Goal: Transaction & Acquisition: Purchase product/service

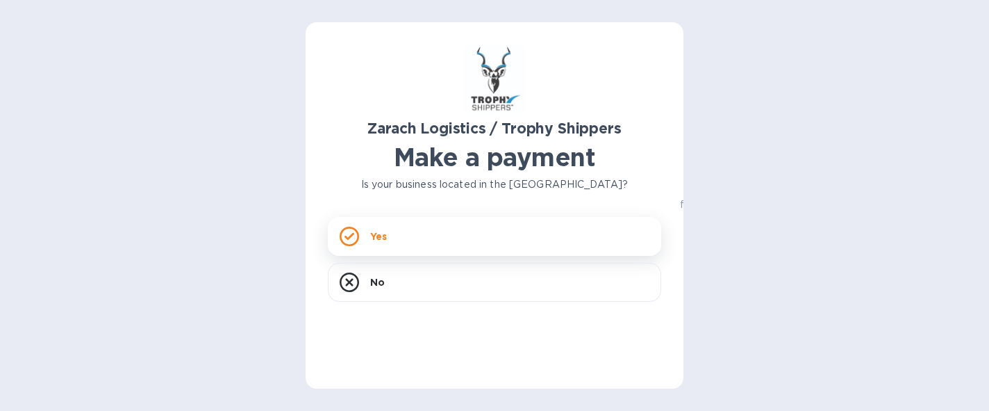
click at [447, 236] on div "Yes" at bounding box center [495, 236] width 334 height 39
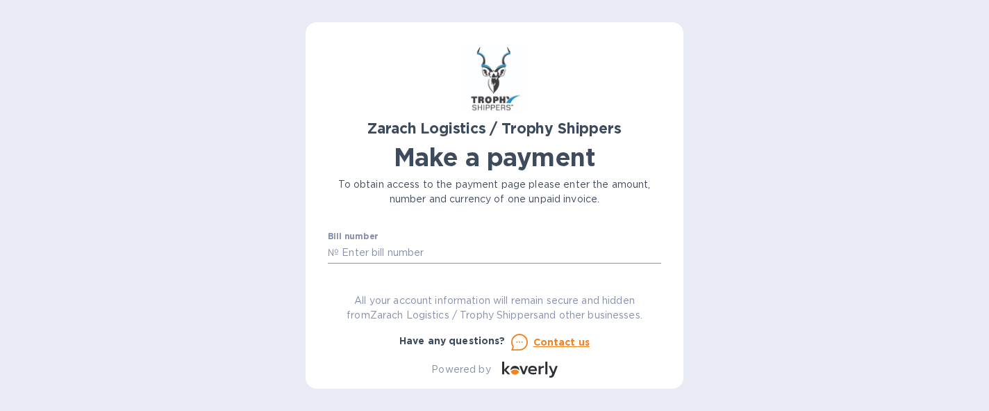
click at [413, 247] on input "text" at bounding box center [500, 252] width 322 height 21
paste input "B00173621"
type input "B00173621"
click at [376, 250] on input "B00173621" at bounding box center [500, 252] width 322 height 21
click at [397, 254] on input "B00173621" at bounding box center [500, 252] width 322 height 21
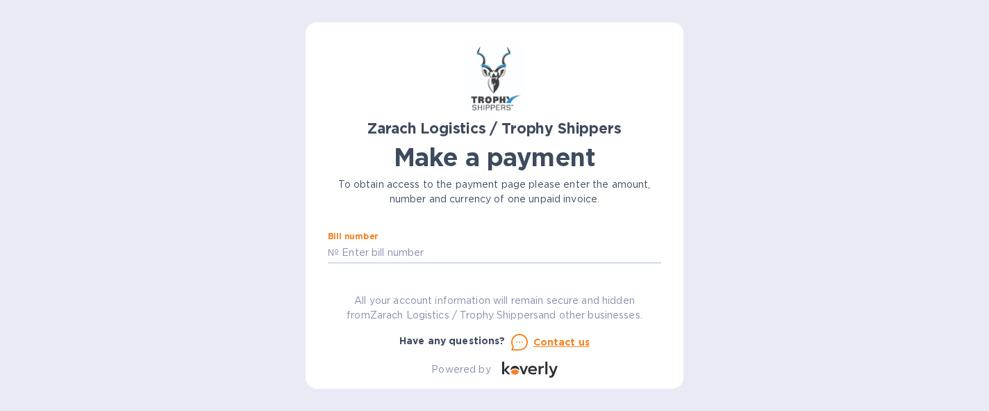
click at [300, 239] on div "Zarach Logistics / Trophy Shippers Make a payment To obtain access to the payme…" at bounding box center [494, 205] width 989 height 411
click at [340, 244] on input "text" at bounding box center [500, 252] width 322 height 21
paste input "B00173621"
click at [392, 255] on input "B00173621" at bounding box center [500, 252] width 322 height 21
type input "B00173621"
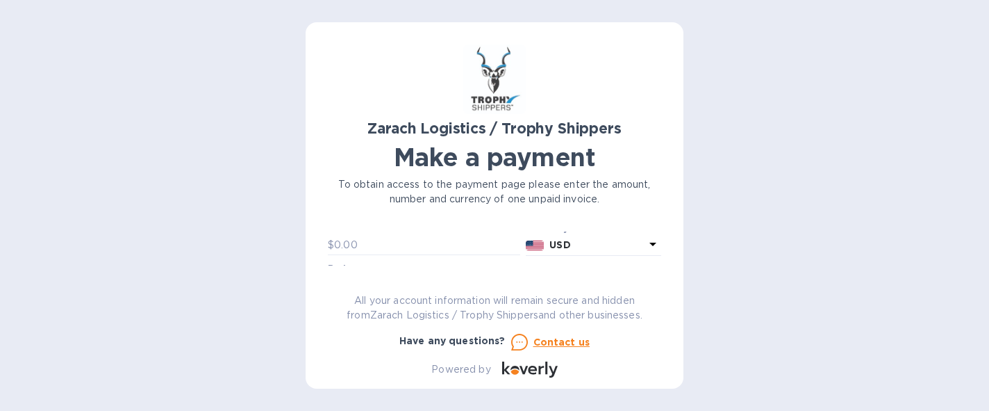
scroll to position [33, 0]
click at [352, 252] on input "text" at bounding box center [427, 259] width 186 height 21
paste input "614.50"
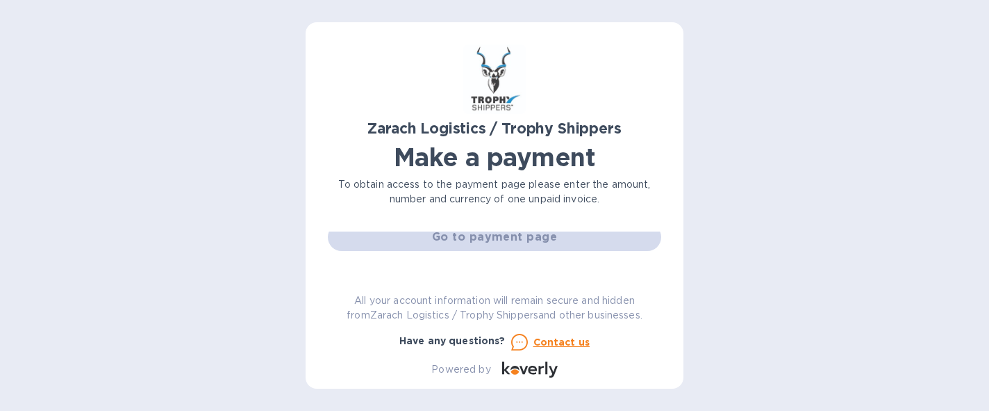
scroll to position [134, 0]
type input "614.50"
click at [441, 243] on div "Go to payment page" at bounding box center [494, 242] width 339 height 33
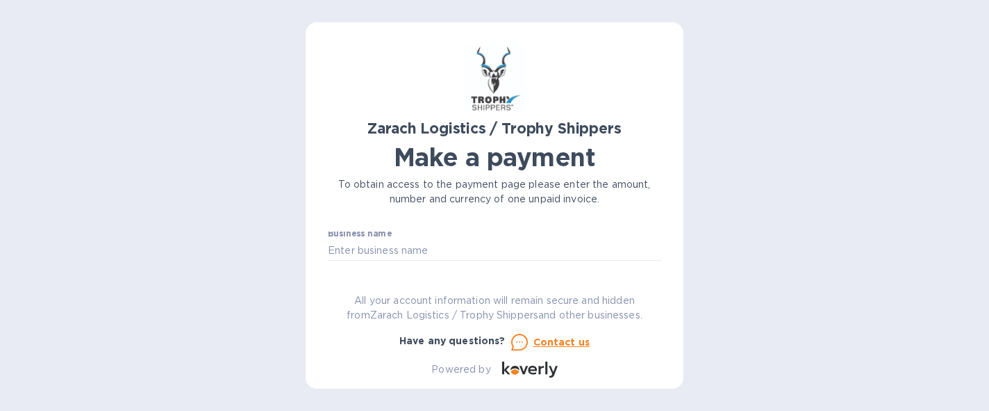
scroll to position [79, 0]
click at [421, 252] on input "text" at bounding box center [495, 253] width 334 height 21
type input "[PERSON_NAME]"
click at [349, 281] on div "Zarach Logistics / Trophy Shippers Make a payment To obtain access to the payme…" at bounding box center [495, 210] width 334 height 333
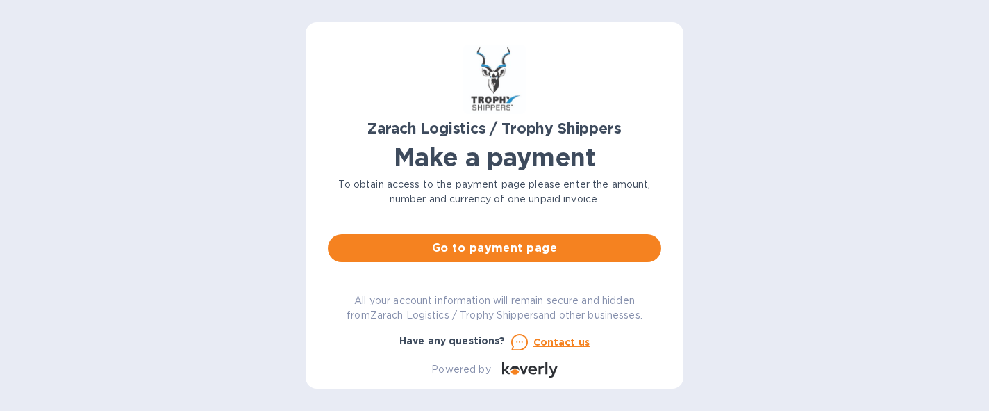
scroll to position [128, 0]
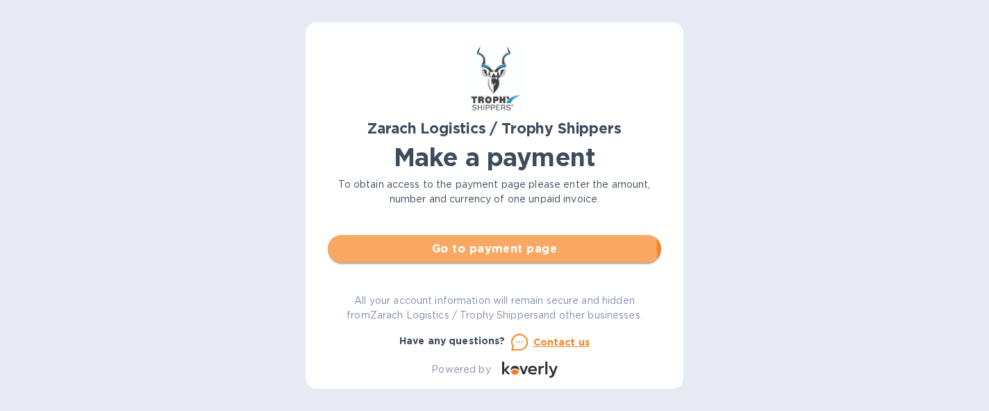
click at [436, 255] on span "Go to payment page" at bounding box center [494, 248] width 311 height 17
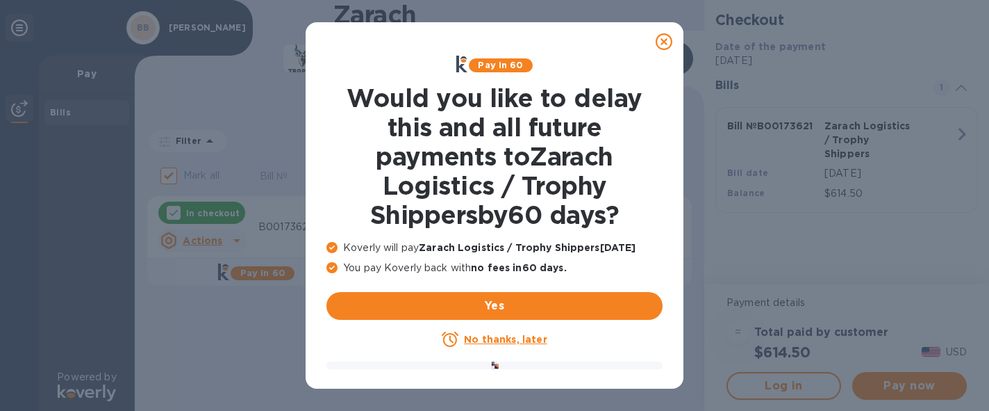
click at [514, 343] on u "No thanks, later" at bounding box center [505, 339] width 83 height 11
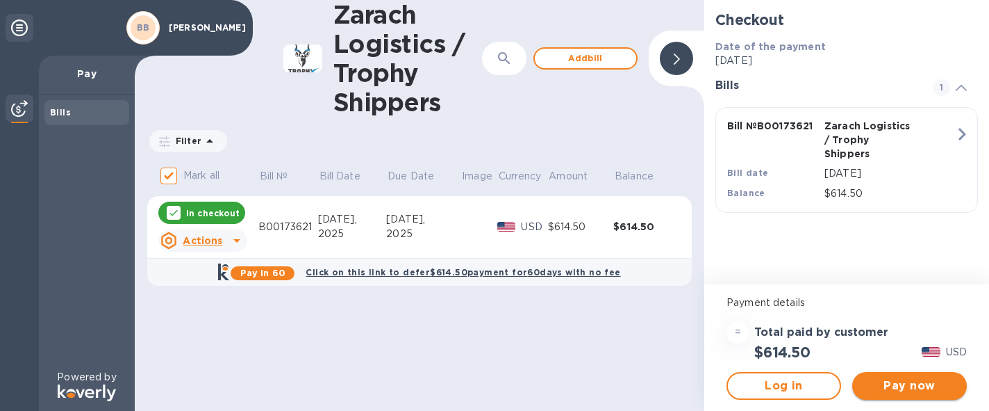
click at [884, 375] on button "Pay now" at bounding box center [910, 386] width 115 height 28
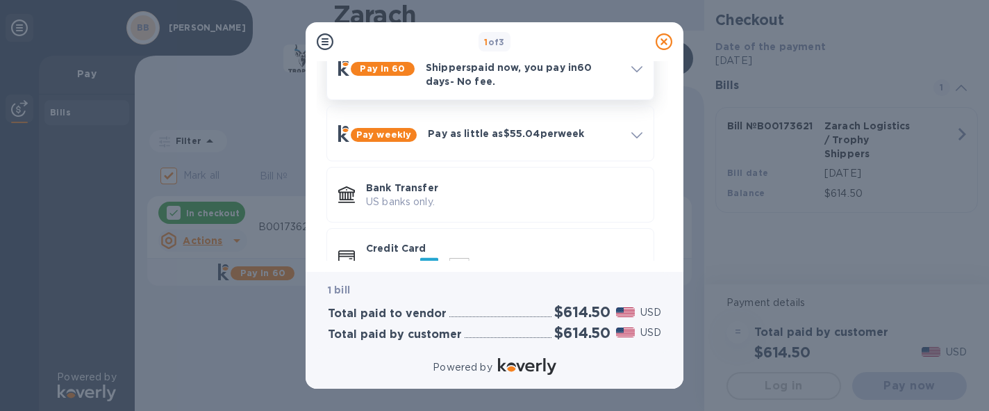
scroll to position [120, 0]
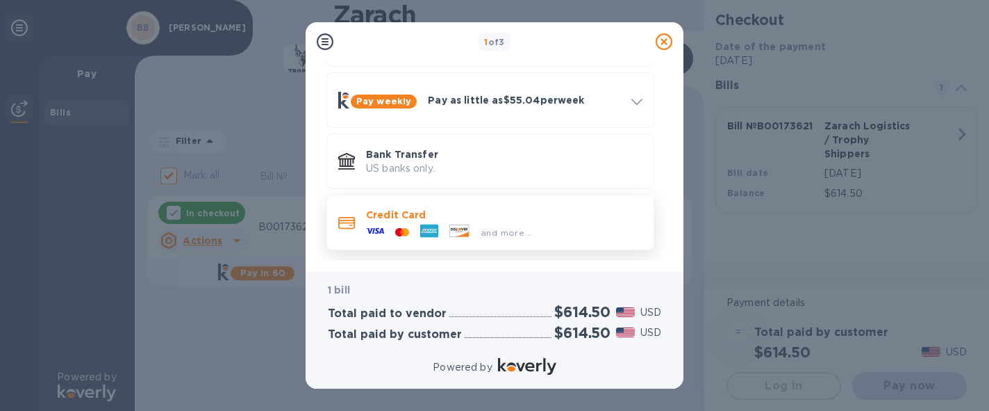
click at [409, 226] on div at bounding box center [402, 232] width 25 height 13
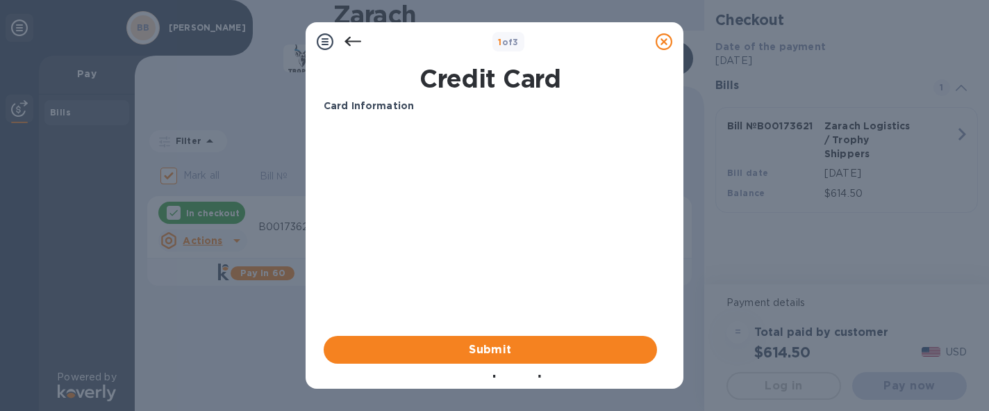
scroll to position [19, 0]
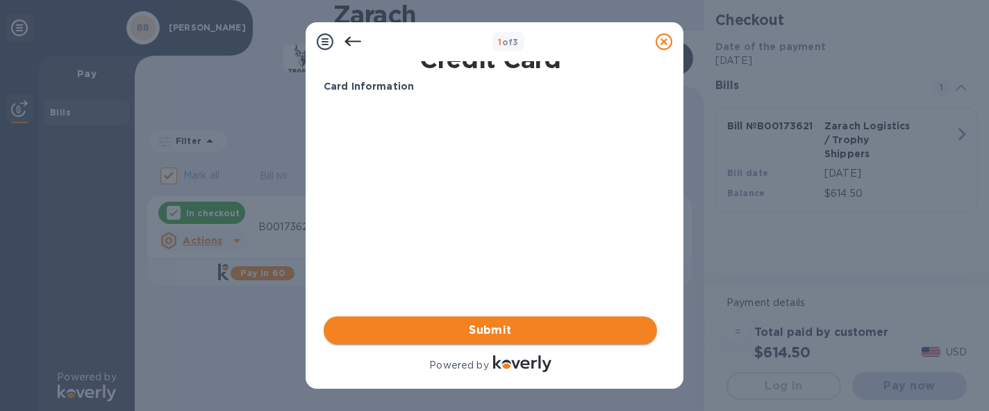
click at [479, 319] on button "Submit" at bounding box center [491, 330] width 334 height 28
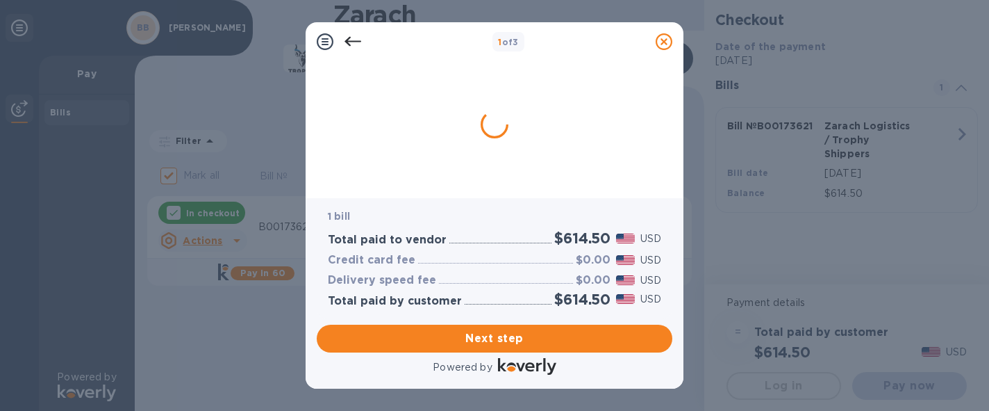
scroll to position [0, 0]
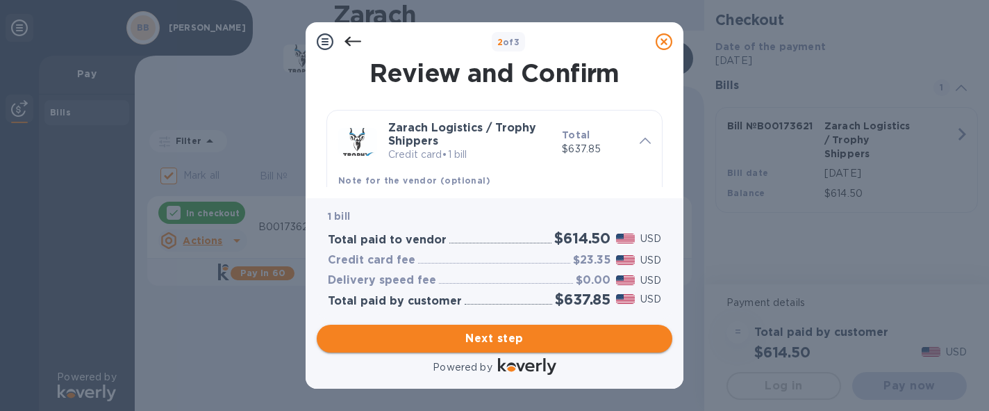
click at [504, 338] on span "Next step" at bounding box center [495, 338] width 334 height 17
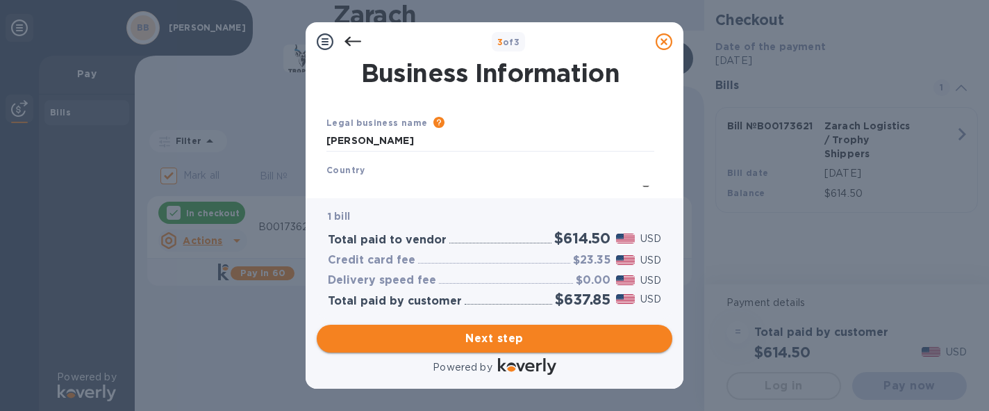
type input "[GEOGRAPHIC_DATA]"
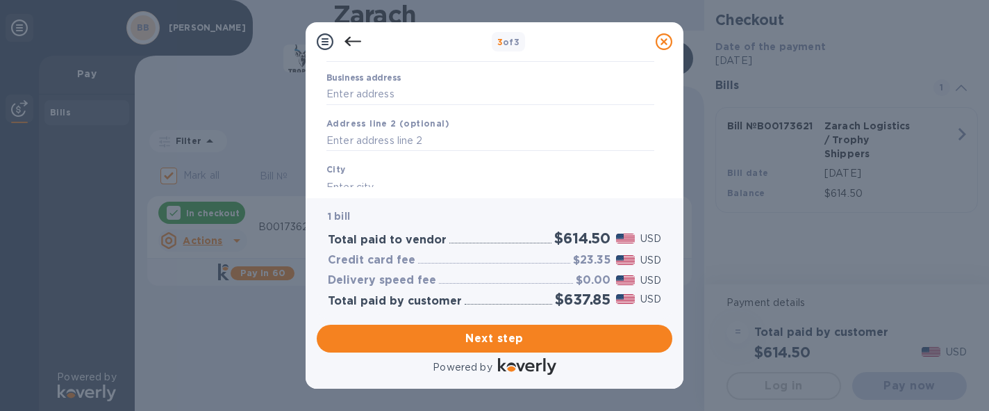
scroll to position [133, 0]
click at [415, 93] on input "Business address" at bounding box center [491, 93] width 328 height 21
type input "[STREET_ADDRESS]"
click at [457, 81] on div "Business address [STREET_ADDRESS]" at bounding box center [491, 88] width 328 height 32
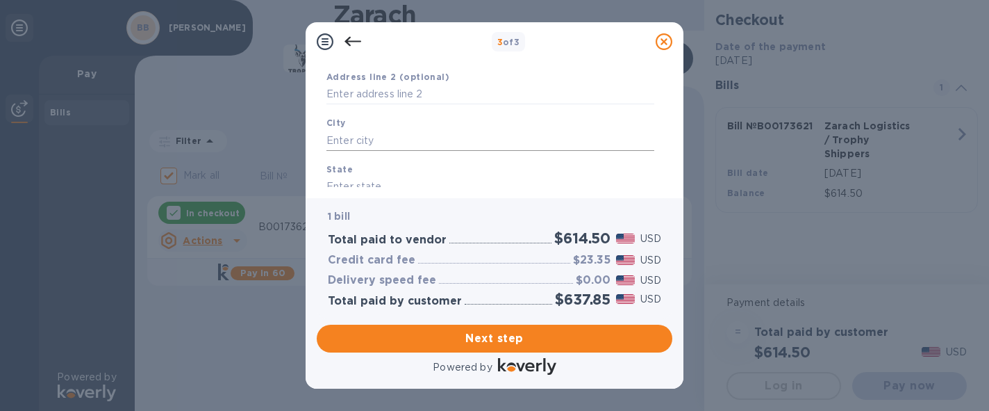
click at [377, 133] on input "text" at bounding box center [491, 140] width 328 height 21
type input "[GEOGRAPHIC_DATA]"
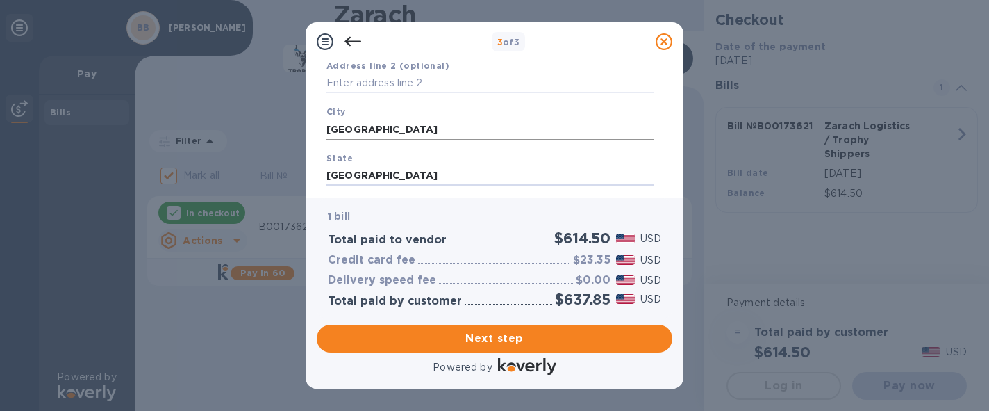
type input "[GEOGRAPHIC_DATA]"
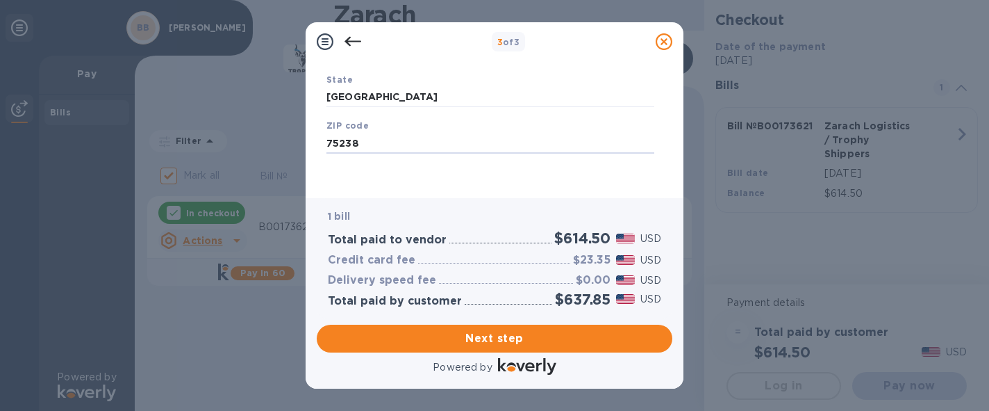
type input "75238"
click at [444, 123] on div "ZIP code 75238" at bounding box center [490, 136] width 339 height 47
click at [480, 342] on span "Next step" at bounding box center [495, 338] width 334 height 17
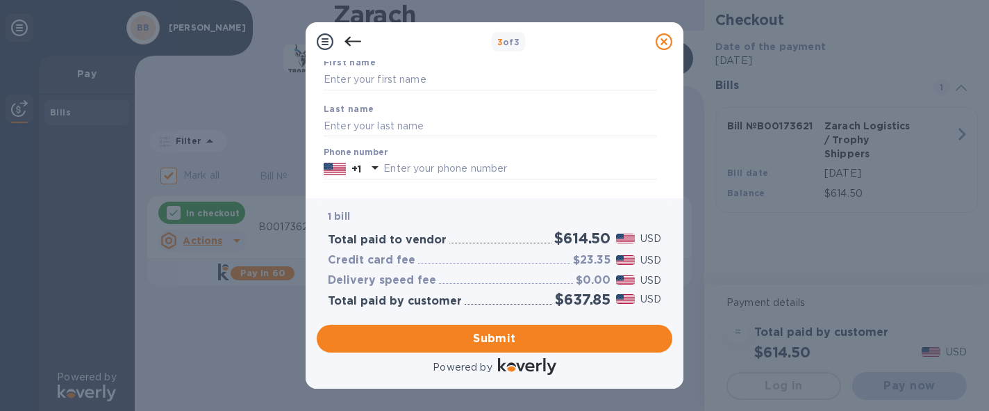
scroll to position [75, 0]
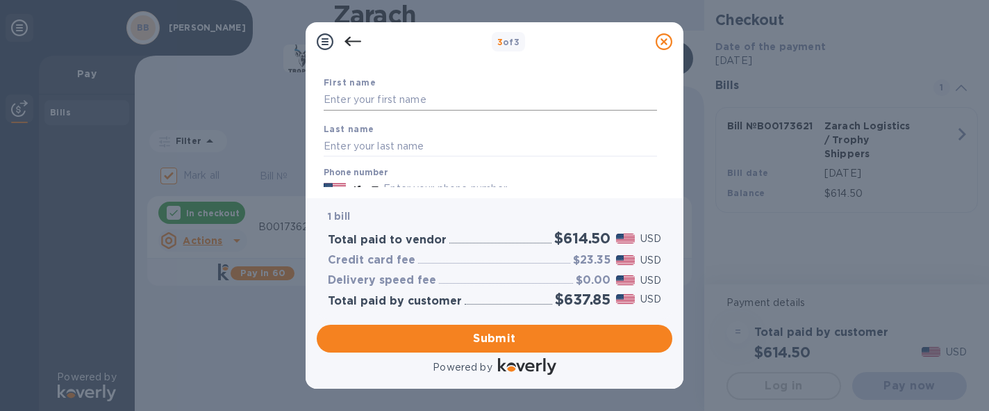
click at [436, 94] on input "text" at bounding box center [491, 100] width 334 height 21
type input "Bill"
type input "[PERSON_NAME]"
type input "2144586669"
type input "[EMAIL_ADDRESS][DOMAIN_NAME]"
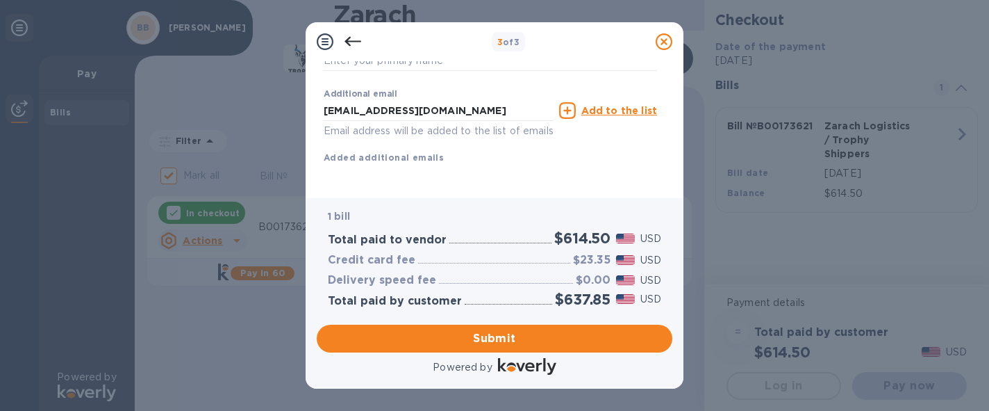
scroll to position [303, 0]
click at [503, 339] on span "Submit" at bounding box center [495, 338] width 334 height 17
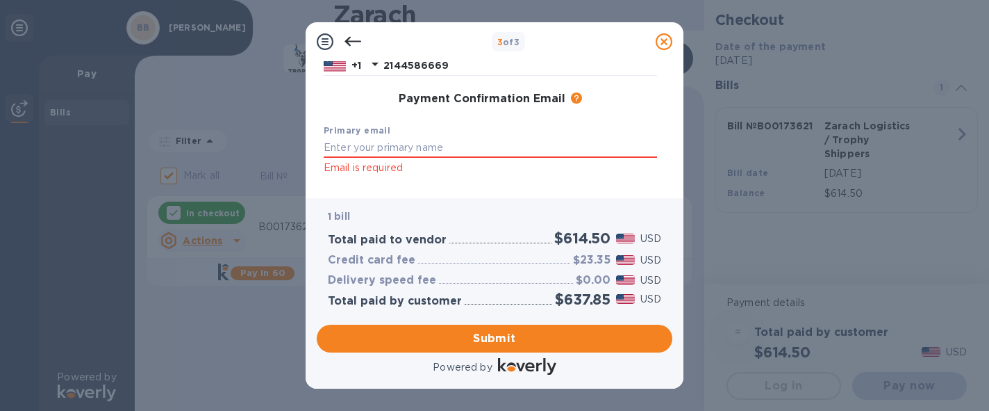
scroll to position [216, 0]
click at [431, 144] on input "text" at bounding box center [491, 148] width 334 height 21
type input "B"
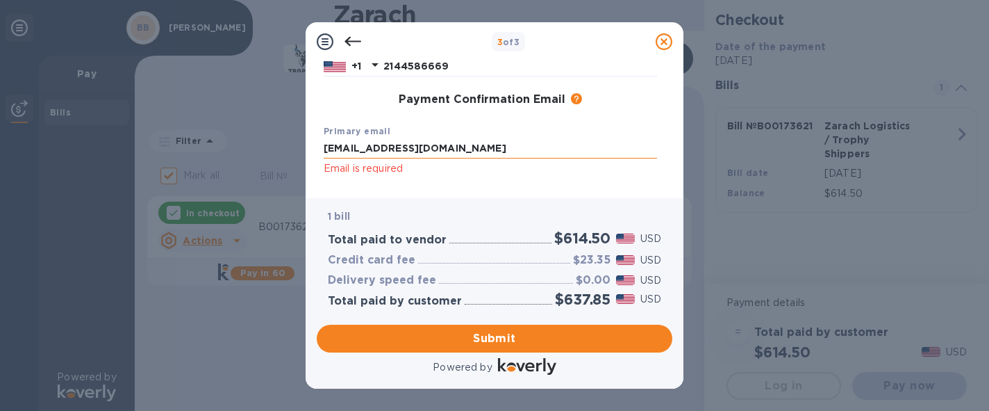
type input "[EMAIL_ADDRESS][DOMAIN_NAME]"
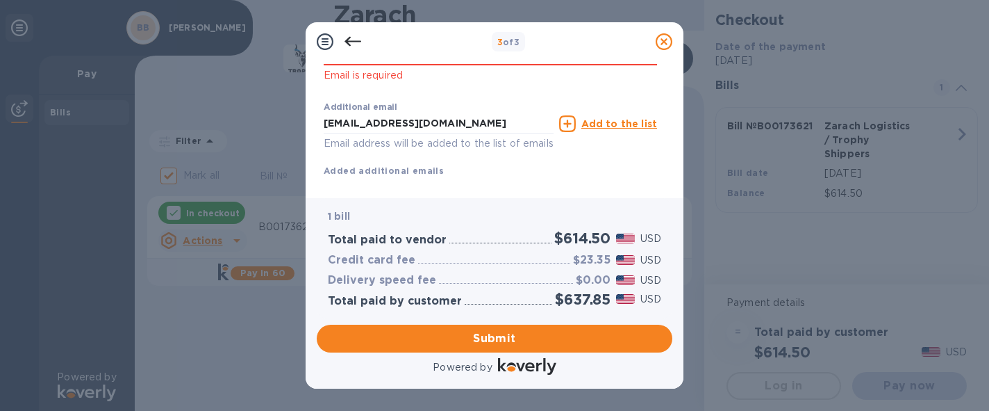
click at [482, 164] on div "Additional email [EMAIL_ADDRESS][DOMAIN_NAME] Email address will be added to th…" at bounding box center [491, 136] width 334 height 83
drag, startPoint x: 481, startPoint y: 120, endPoint x: 333, endPoint y: 121, distance: 148.0
click at [333, 121] on input "[EMAIL_ADDRESS][DOMAIN_NAME]" at bounding box center [439, 123] width 230 height 21
type input "b"
click at [609, 190] on div "Payment Contact Information First name Bill First name is a required field Last…" at bounding box center [495, 129] width 378 height 137
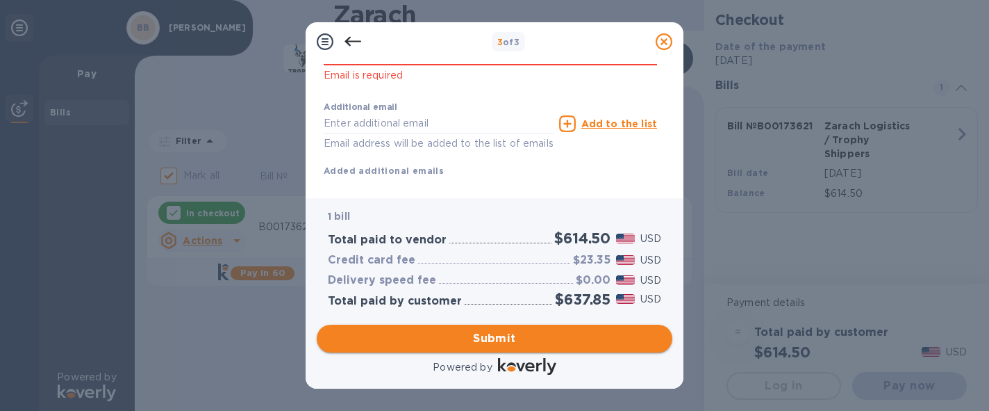
click at [492, 343] on span "Submit" at bounding box center [495, 338] width 334 height 17
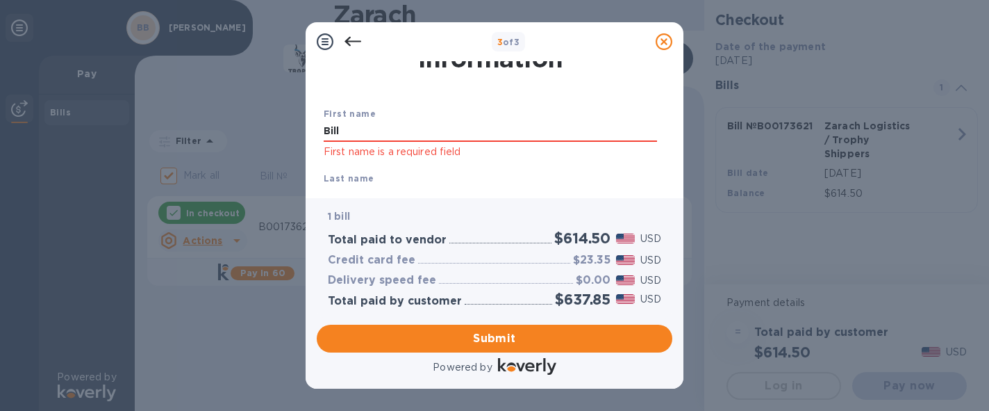
scroll to position [42, 0]
click at [388, 126] on input "Bill" at bounding box center [491, 132] width 334 height 21
click at [338, 132] on input "Bill" at bounding box center [491, 132] width 334 height 21
type input "[PERSON_NAME]"
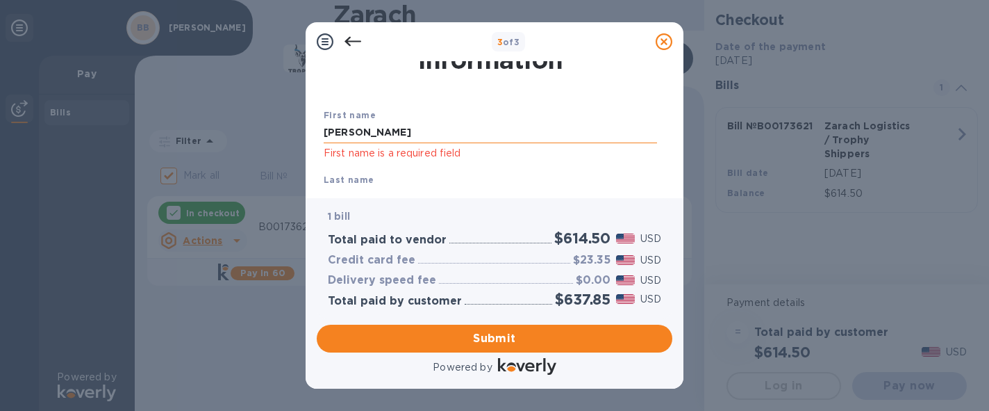
scroll to position [63, 0]
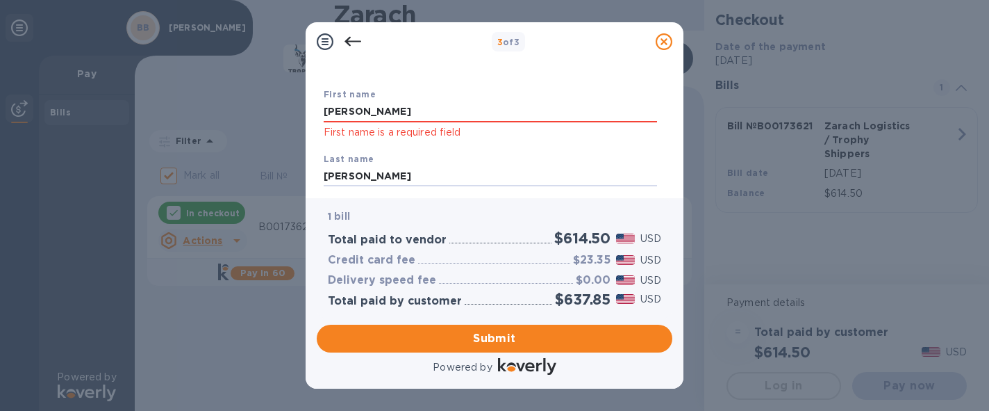
click at [436, 147] on div "Last name [PERSON_NAME]" at bounding box center [490, 169] width 345 height 47
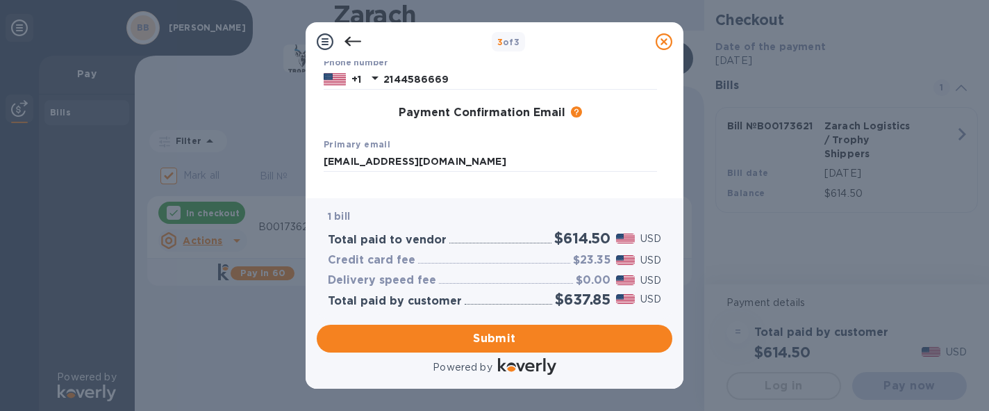
scroll to position [321, 0]
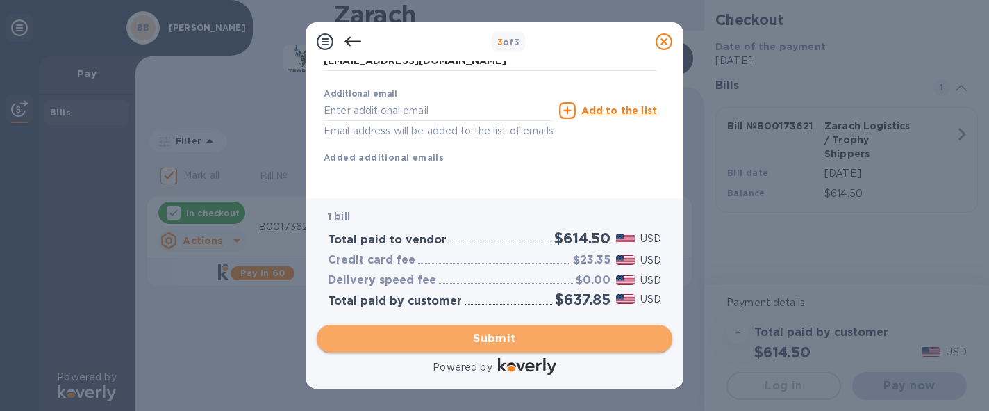
click at [506, 343] on span "Submit" at bounding box center [495, 338] width 334 height 17
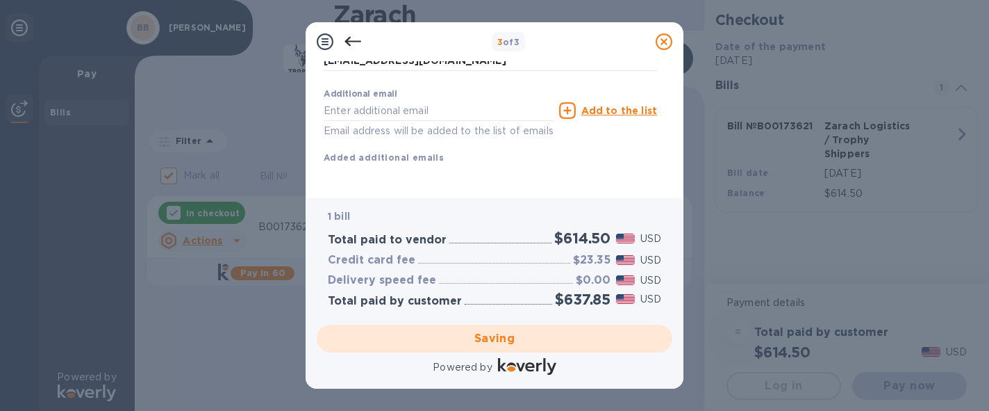
checkbox input "false"
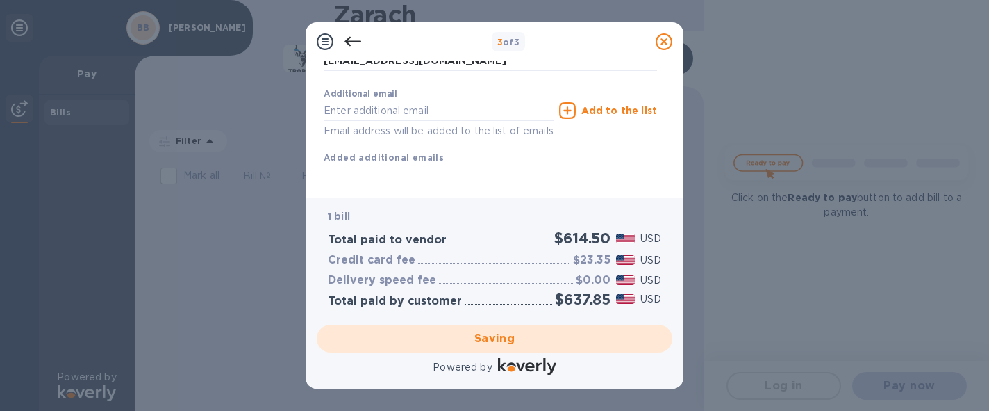
scroll to position [59, 0]
